Goal: Task Accomplishment & Management: Complete application form

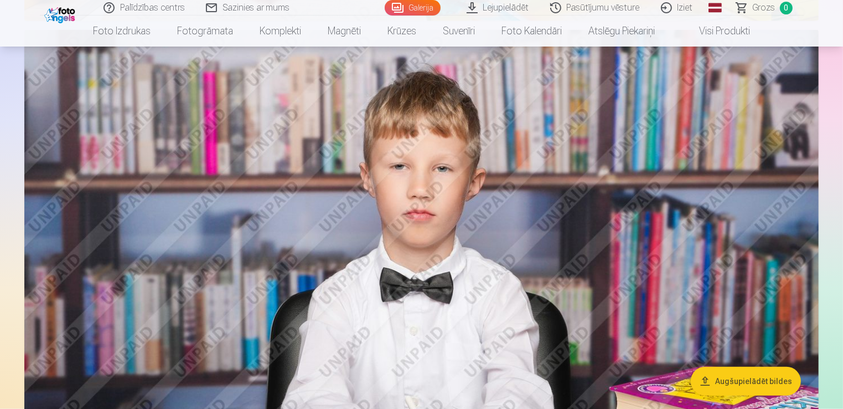
scroll to position [1163, 0]
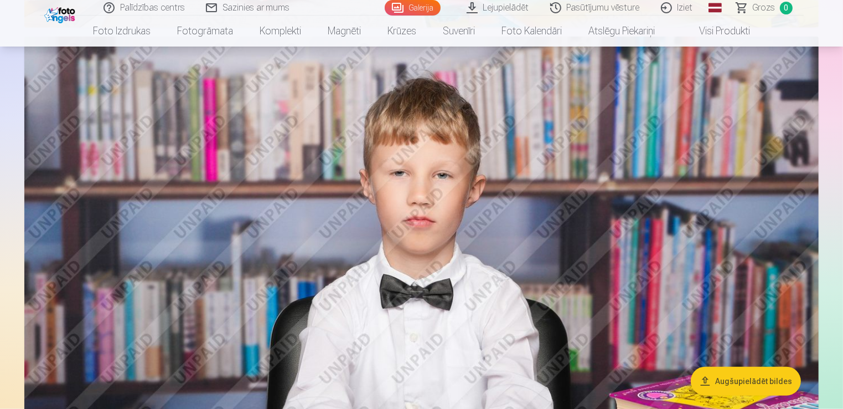
click at [788, 33] on nav "Foto izdrukas Augstas kvalitātes fotoattēlu izdrukas 210 gsm papīrs, piesātināt…" at bounding box center [421, 31] width 843 height 31
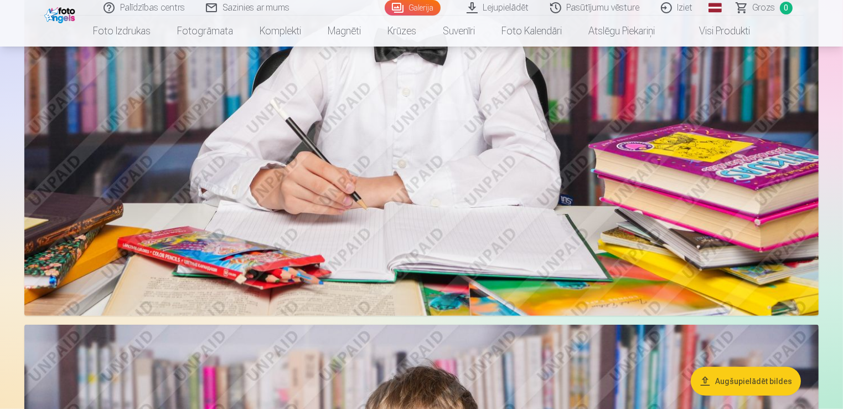
scroll to position [804, 0]
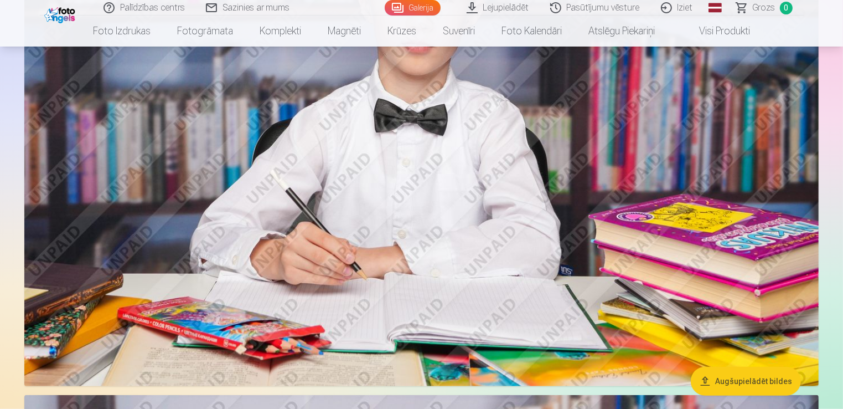
click at [687, 8] on link "Iziet" at bounding box center [677, 8] width 53 height 16
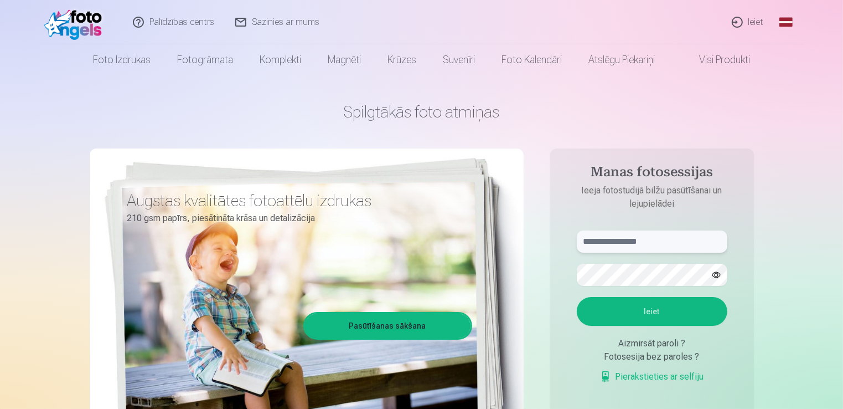
click at [592, 245] on input "text" at bounding box center [652, 241] width 151 height 22
type input "**********"
click at [626, 306] on button "Ieiet" at bounding box center [652, 311] width 151 height 29
